Goal: Register for event/course

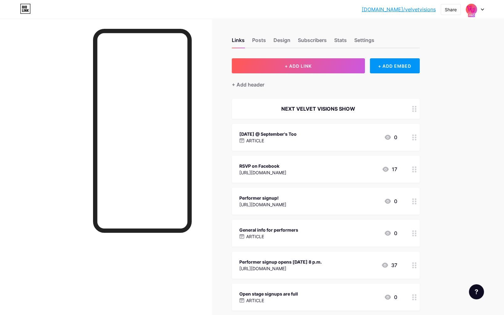
click at [286, 198] on div "Performer signup!" at bounding box center [262, 198] width 47 height 7
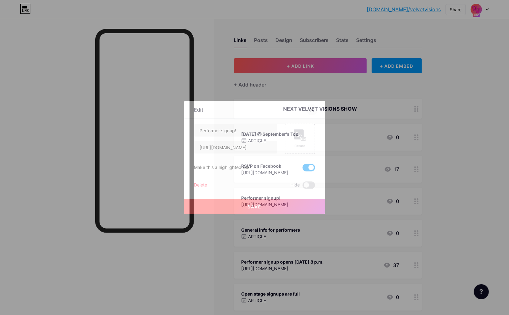
click at [313, 110] on icon at bounding box center [312, 109] width 5 height 5
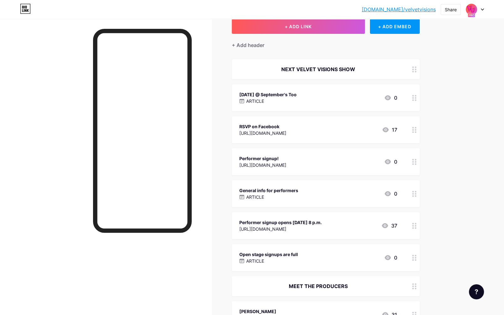
scroll to position [41, 0]
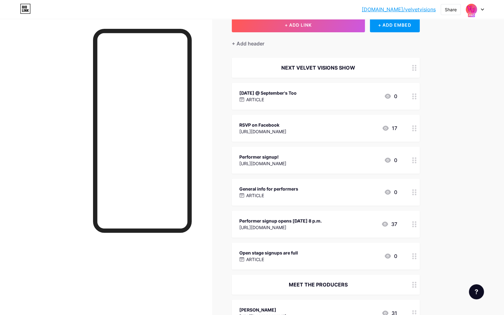
click at [320, 219] on div "Performer signup opens [DATE] 8 p.m." at bounding box center [280, 220] width 82 height 7
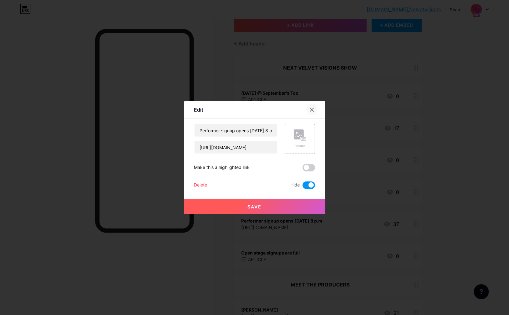
click at [313, 108] on icon at bounding box center [312, 109] width 5 height 5
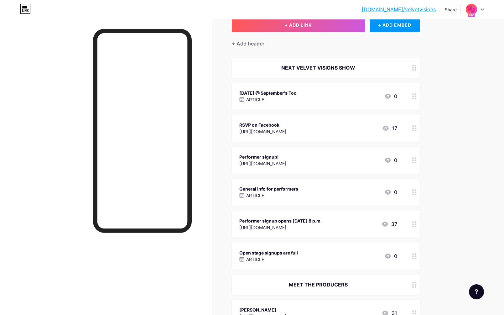
click at [305, 257] on div "Open stage signups are full ARTICLE 0" at bounding box center [318, 256] width 158 height 14
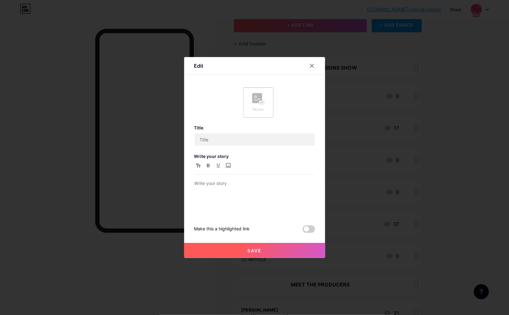
type input "Open stage signups are full"
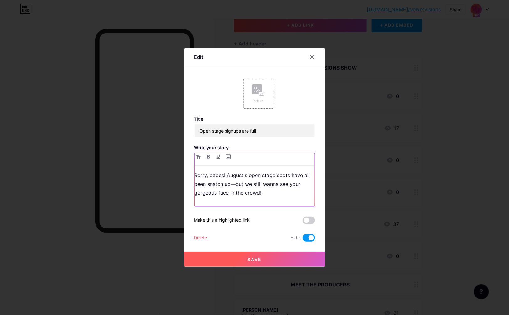
click at [242, 174] on p "Sorry, babes! August's open stage spots have all been snatch up—but we still wa…" at bounding box center [255, 184] width 120 height 26
click at [280, 254] on button "Save" at bounding box center [254, 259] width 141 height 15
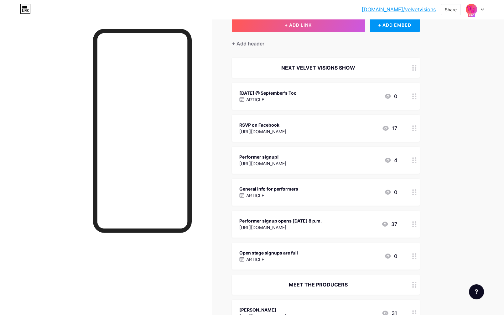
click at [339, 249] on div "Open stage signups are full ARTICLE 0" at bounding box center [318, 256] width 158 height 14
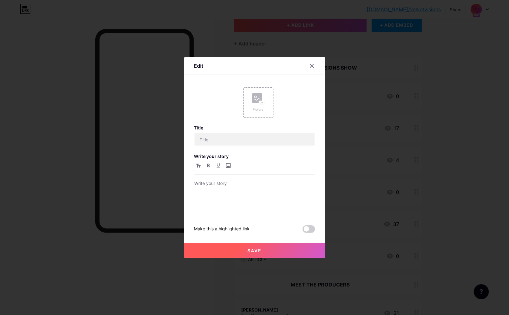
type input "Open stage signups are full"
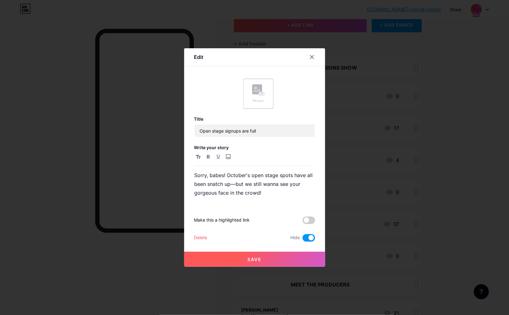
click at [303, 235] on span at bounding box center [309, 238] width 13 height 8
click at [303, 239] on input "checkbox" at bounding box center [303, 239] width 0 height 0
click at [300, 253] on button "Save" at bounding box center [254, 259] width 141 height 15
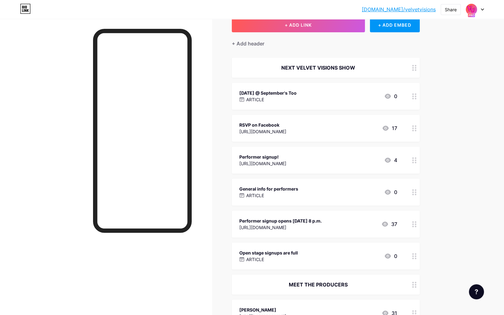
click at [286, 160] on div "[URL][DOMAIN_NAME]" at bounding box center [262, 163] width 47 height 7
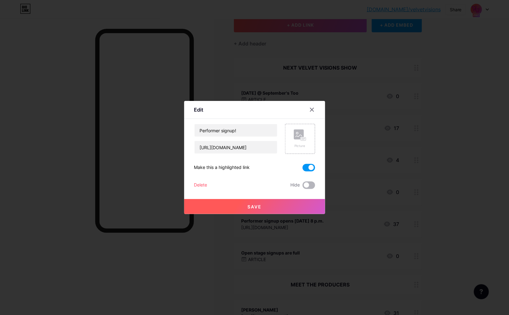
click at [309, 182] on span at bounding box center [309, 185] width 13 height 8
click at [303, 187] on input "checkbox" at bounding box center [303, 187] width 0 height 0
click at [309, 170] on span at bounding box center [309, 168] width 13 height 8
click at [303, 169] on input "checkbox" at bounding box center [303, 169] width 0 height 0
click at [303, 198] on div "Save" at bounding box center [254, 201] width 141 height 25
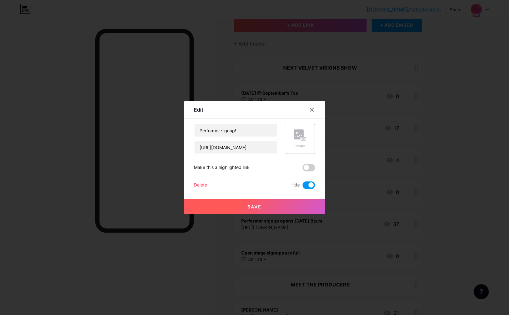
click at [303, 202] on button "Save" at bounding box center [254, 206] width 141 height 15
